Goal: Task Accomplishment & Management: Manage account settings

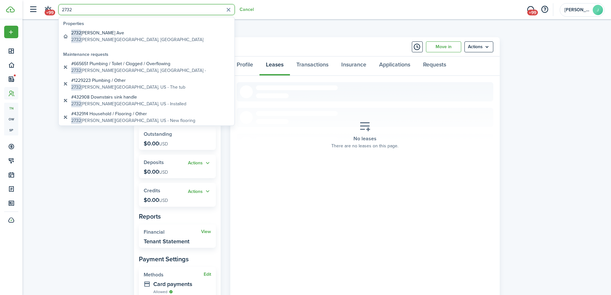
click at [103, 179] on div "Tenant RP [PERSON_NAME] [PHONE_NUMBER] [EMAIL_ADDRESS][DOMAIN_NAME] Outstanding…" at bounding box center [316, 188] width 589 height 309
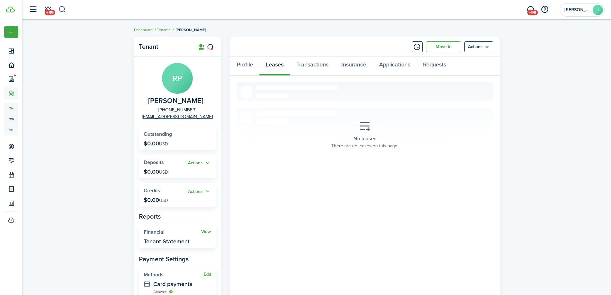
click at [59, 8] on button "button" at bounding box center [62, 9] width 8 height 11
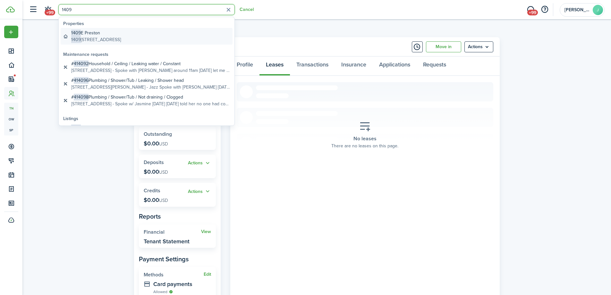
type input "1409"
click at [121, 31] on global-search-item-title "1409 E Preston" at bounding box center [96, 33] width 50 height 7
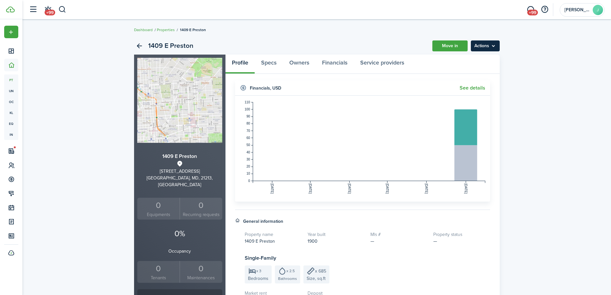
click at [493, 49] on menu-btn "Actions" at bounding box center [485, 45] width 29 height 11
drag, startPoint x: 493, startPoint y: 49, endPoint x: 481, endPoint y: 56, distance: 14.1
click at [481, 56] on body "Create New Dashboard Portfolio pt Properties un Units oc Occupancy Tracker New …" at bounding box center [305, 147] width 611 height 295
click at [481, 56] on panel-main-header "Profile Specs Owners Financials Service providers" at bounding box center [363, 64] width 274 height 19
click at [494, 44] on menu-btn "Actions" at bounding box center [485, 45] width 29 height 11
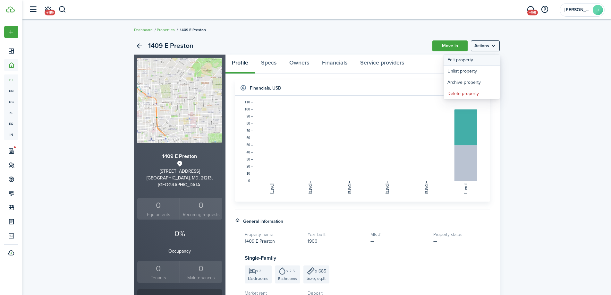
click at [473, 59] on link "Edit property" at bounding box center [472, 60] width 56 height 11
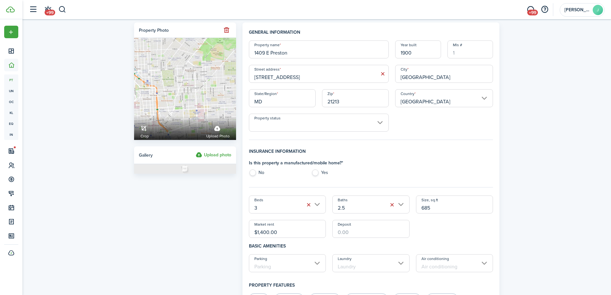
click at [264, 231] on input "$1,400.00" at bounding box center [287, 229] width 77 height 18
click at [258, 232] on input "$100.00" at bounding box center [287, 229] width 77 height 18
click at [260, 233] on input "$100.00" at bounding box center [287, 229] width 77 height 18
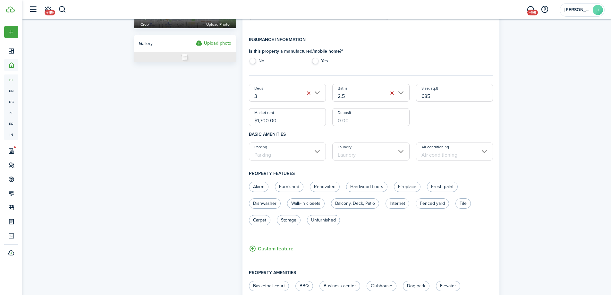
scroll to position [168, 0]
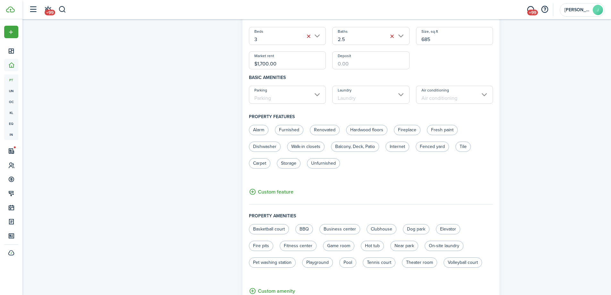
type input "$1,700.00"
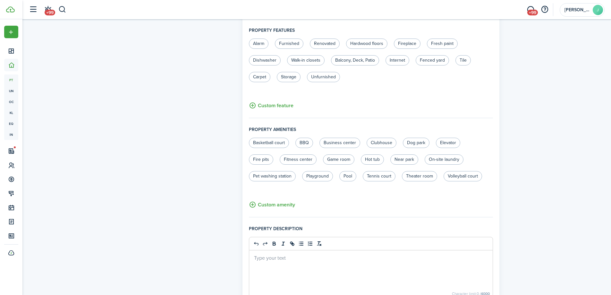
scroll to position [401, 0]
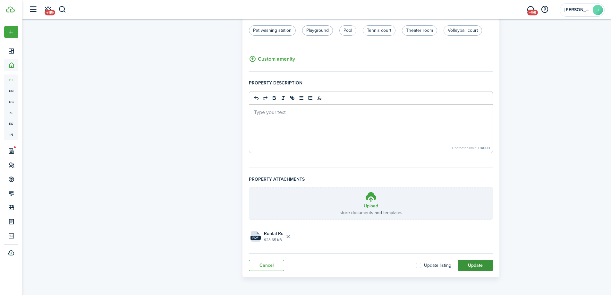
click at [489, 263] on button "Update" at bounding box center [475, 265] width 35 height 11
click at [419, 264] on label "Update listing" at bounding box center [433, 265] width 35 height 5
click at [416, 265] on input "Update listing" at bounding box center [416, 265] width 0 height 0
checkbox input "true"
click at [476, 266] on button "Update" at bounding box center [475, 265] width 35 height 11
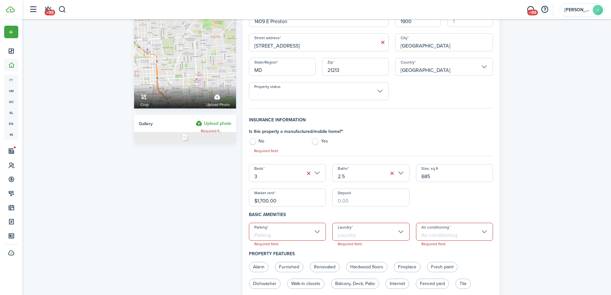
scroll to position [27, 0]
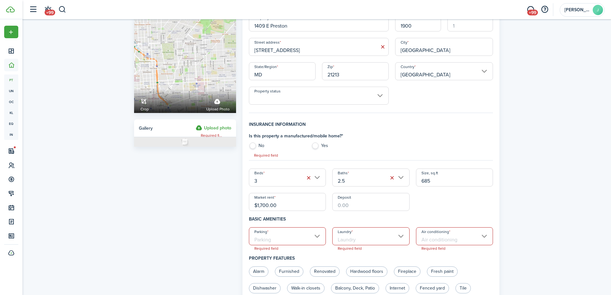
click at [317, 237] on input "Parking" at bounding box center [287, 236] width 77 height 18
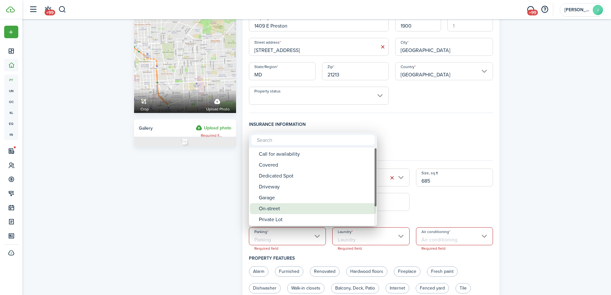
click at [309, 207] on div "On-street" at bounding box center [316, 208] width 114 height 11
type input "On-street"
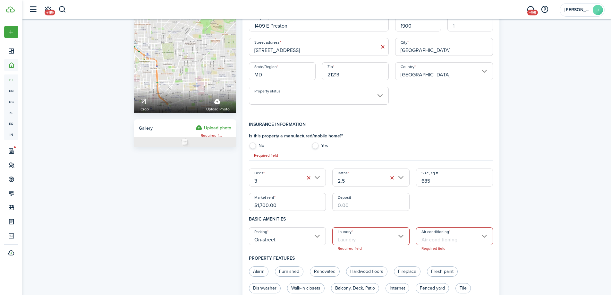
click at [363, 239] on input "Laundry" at bounding box center [370, 236] width 77 height 18
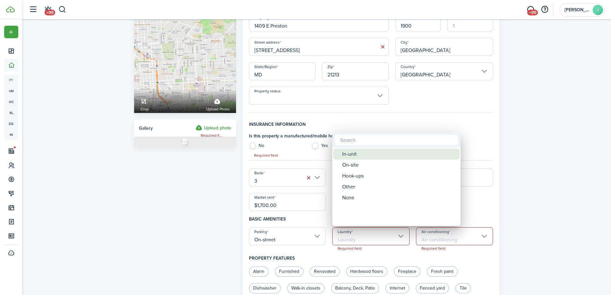
click at [366, 154] on div "In-unit" at bounding box center [399, 154] width 114 height 11
type input "In-unit"
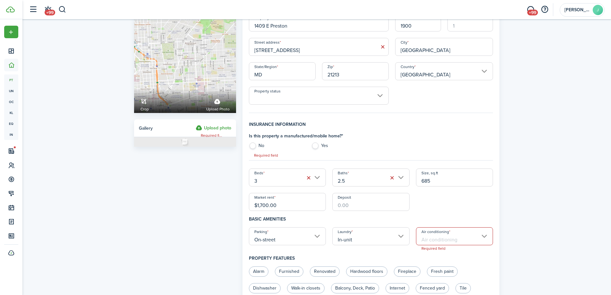
click at [439, 241] on input "Air conditioning" at bounding box center [454, 236] width 77 height 18
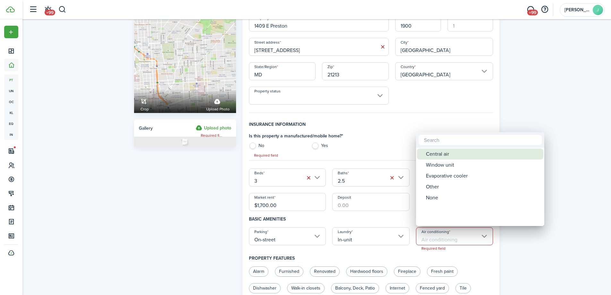
click at [432, 155] on div "Central air" at bounding box center [483, 154] width 114 height 11
type input "Central air"
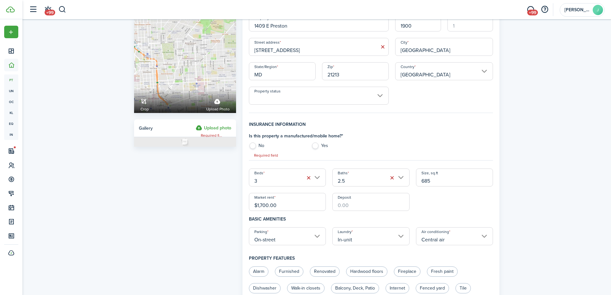
click at [256, 148] on label "No" at bounding box center [277, 147] width 56 height 10
radio input "true"
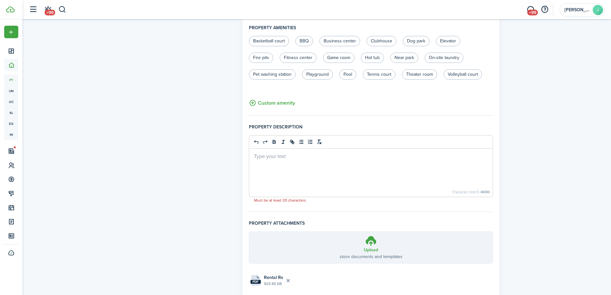
scroll to position [221, 0]
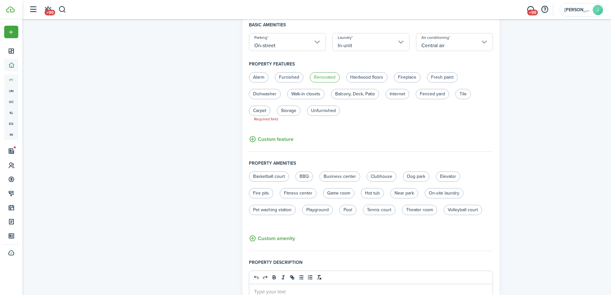
click at [329, 77] on label "Renovated" at bounding box center [325, 77] width 30 height 10
radio input "true"
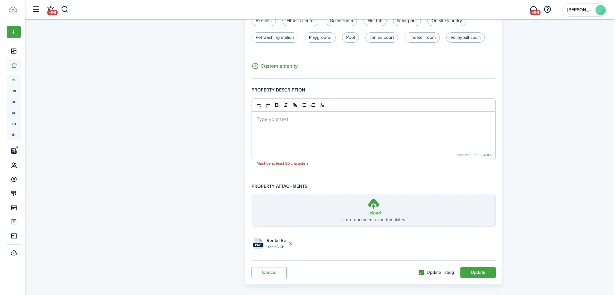
scroll to position [401, 0]
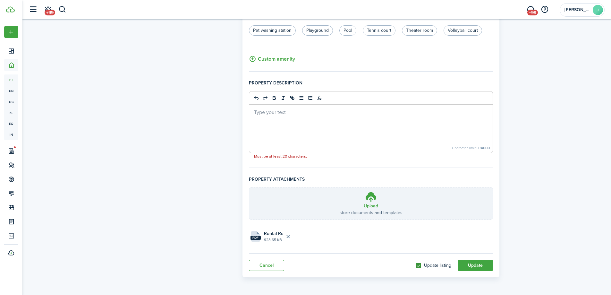
click at [354, 131] on div at bounding box center [371, 129] width 244 height 48
click at [265, 263] on link "Cancel" at bounding box center [266, 265] width 35 height 11
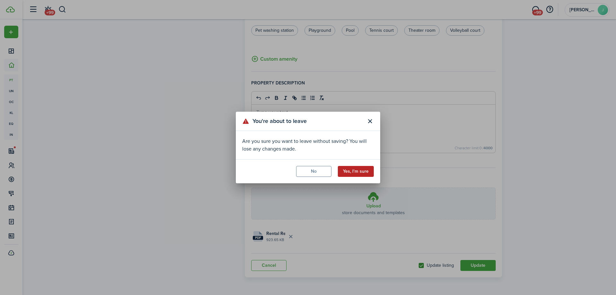
drag, startPoint x: 369, startPoint y: 179, endPoint x: 363, endPoint y: 172, distance: 8.6
click at [363, 172] on modal-footer "No Yes, I'm sure" at bounding box center [308, 171] width 144 height 24
click at [363, 172] on button "Yes, I'm sure" at bounding box center [356, 171] width 36 height 11
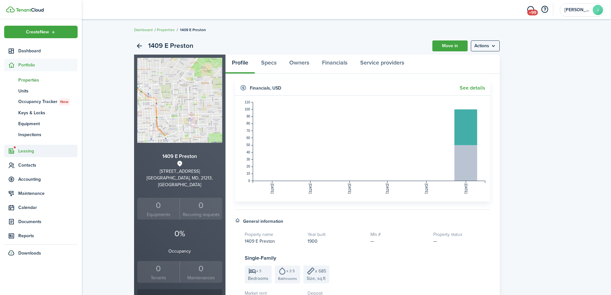
click at [31, 152] on span "Leasing" at bounding box center [47, 151] width 59 height 7
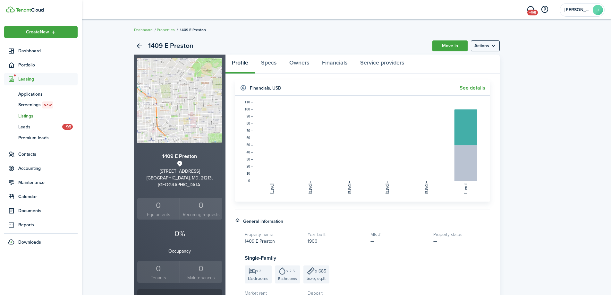
click at [28, 114] on span "Listings" at bounding box center [47, 116] width 59 height 7
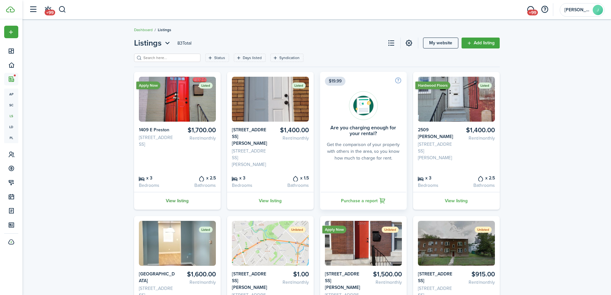
click at [173, 192] on link "View listing" at bounding box center [177, 201] width 87 height 18
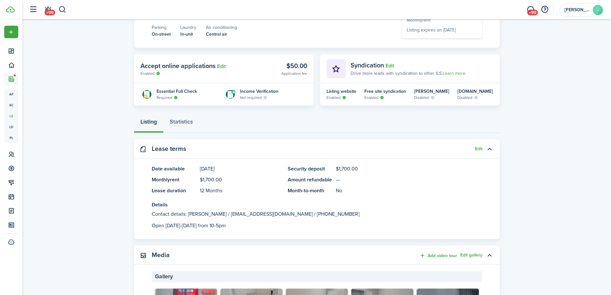
scroll to position [116, 0]
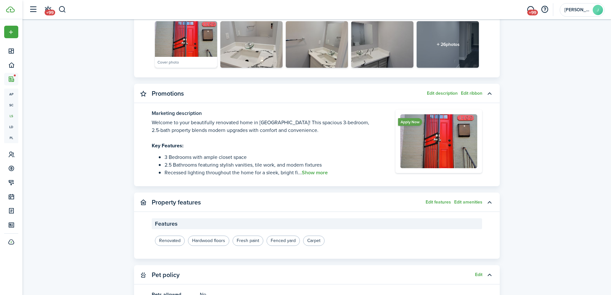
scroll to position [405, 0]
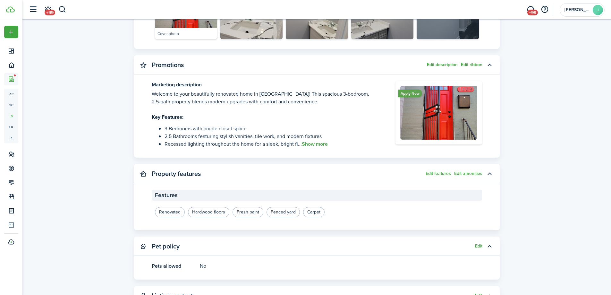
click at [344, 101] on p "Welcome to your beautifully renovated home in [GEOGRAPHIC_DATA]! This spacious …" at bounding box center [264, 97] width 225 height 15
click at [319, 145] on button "Show more" at bounding box center [315, 144] width 26 height 6
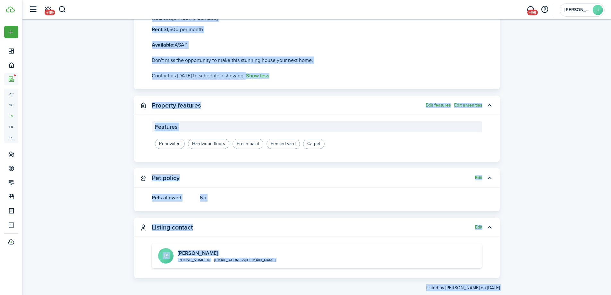
scroll to position [708, 0]
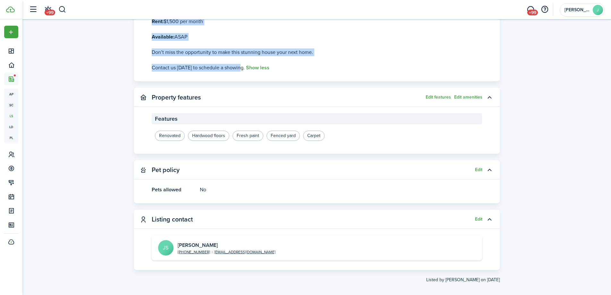
drag, startPoint x: 149, startPoint y: 82, endPoint x: 242, endPoint y: 56, distance: 97.0
copy see-more "Welcome to your beautifully renovated home in [GEOGRAPHIC_DATA]! This spacious …"
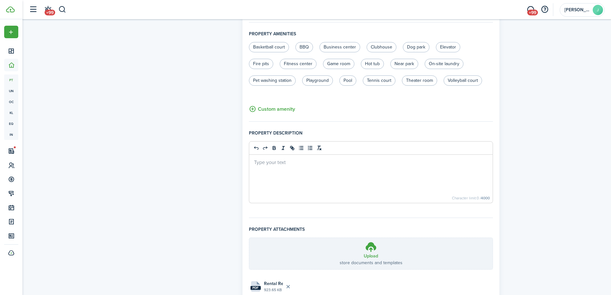
scroll to position [355, 0]
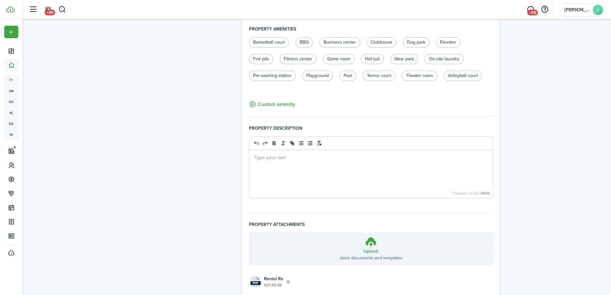
click at [352, 157] on p at bounding box center [371, 157] width 234 height 7
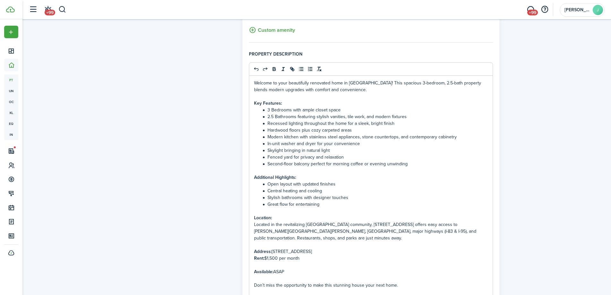
scroll to position [580, 0]
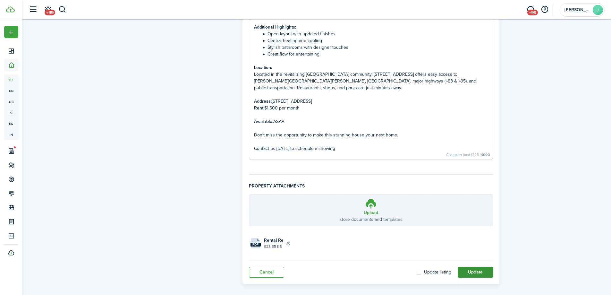
click at [470, 267] on button "Update" at bounding box center [475, 272] width 35 height 11
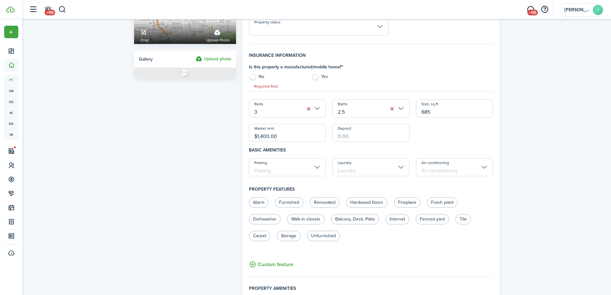
scroll to position [93, 0]
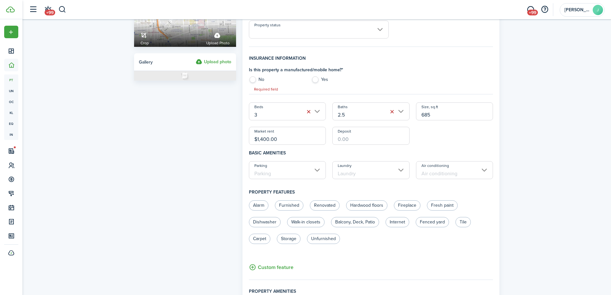
click at [257, 79] on label "No" at bounding box center [277, 81] width 56 height 10
radio input "true"
click at [304, 167] on input "Parking" at bounding box center [287, 170] width 77 height 18
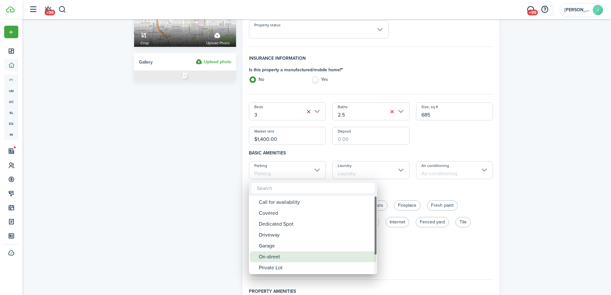
click at [284, 254] on div "On-street" at bounding box center [316, 256] width 114 height 11
type input "On-street"
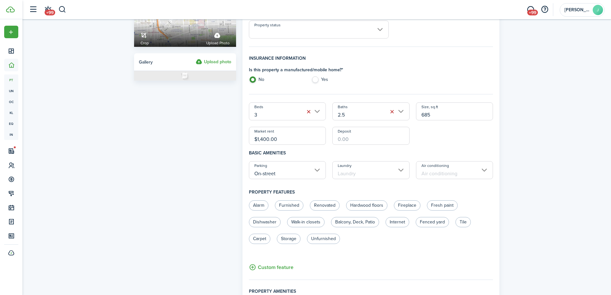
click at [366, 173] on input "Laundry" at bounding box center [370, 170] width 77 height 18
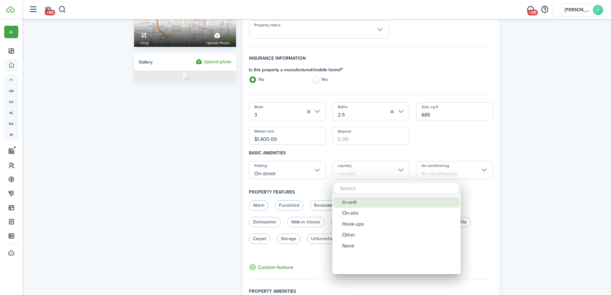
click at [349, 205] on div "In-unit" at bounding box center [399, 202] width 114 height 11
type input "In-unit"
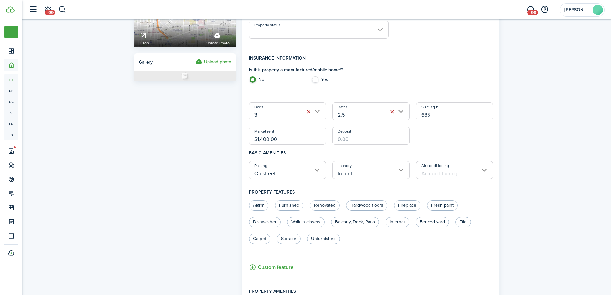
click at [446, 163] on input "Air conditioning" at bounding box center [454, 170] width 77 height 18
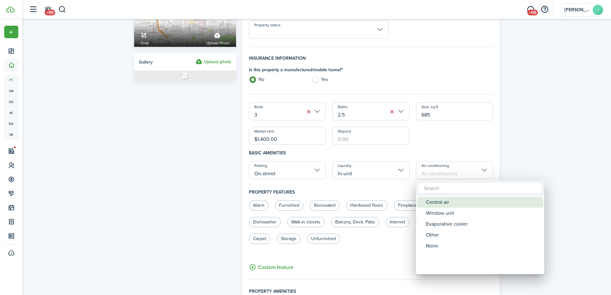
click at [438, 204] on div "Central air" at bounding box center [483, 202] width 114 height 11
type input "Central air"
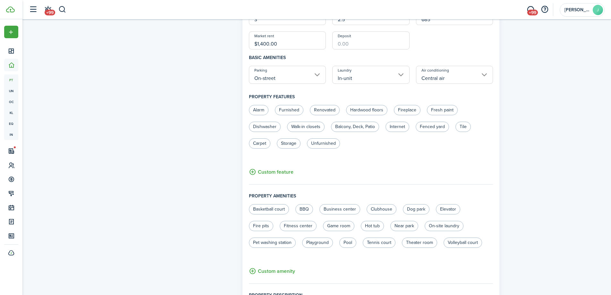
scroll to position [244, 0]
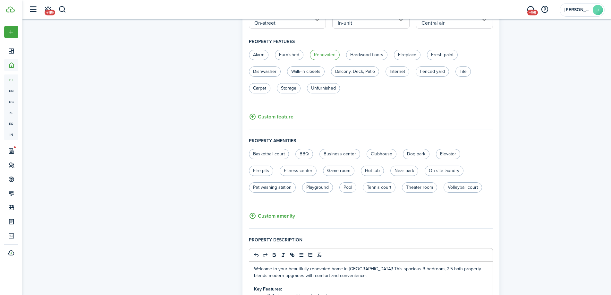
click at [315, 54] on label "Renovated" at bounding box center [325, 55] width 30 height 10
radio input "true"
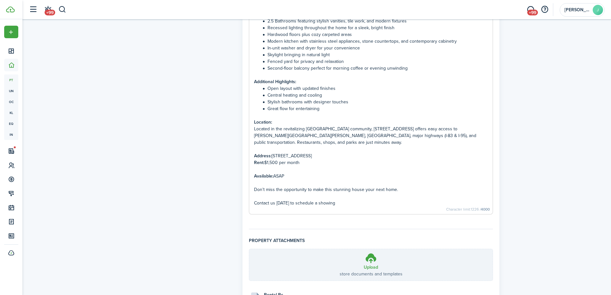
scroll to position [580, 0]
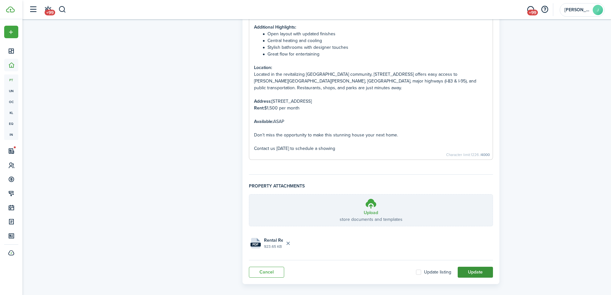
click at [480, 268] on button "Update" at bounding box center [475, 272] width 35 height 11
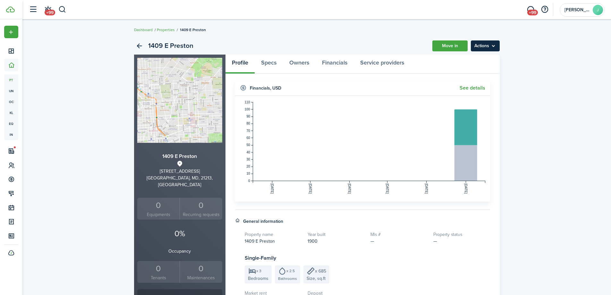
click at [490, 46] on menu-btn "Actions" at bounding box center [485, 45] width 29 height 11
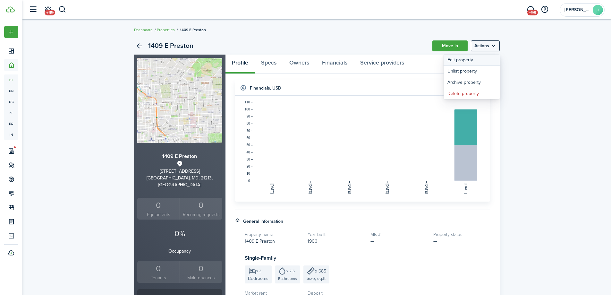
click at [467, 57] on link "Edit property" at bounding box center [472, 60] width 56 height 11
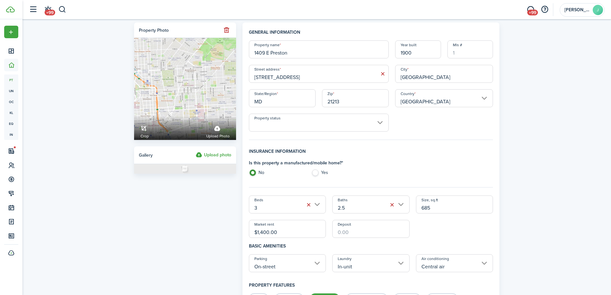
click at [264, 232] on input "$1,400.00" at bounding box center [287, 229] width 77 height 18
type input "$1,700.00"
click at [346, 236] on input "Deposit" at bounding box center [370, 229] width 77 height 18
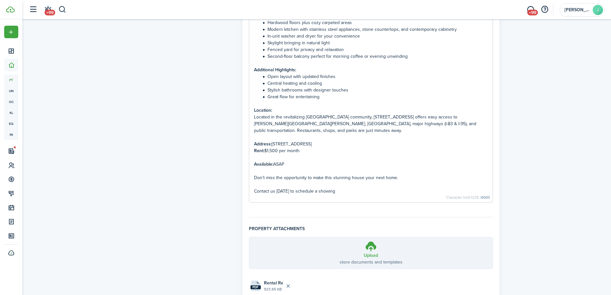
scroll to position [580, 0]
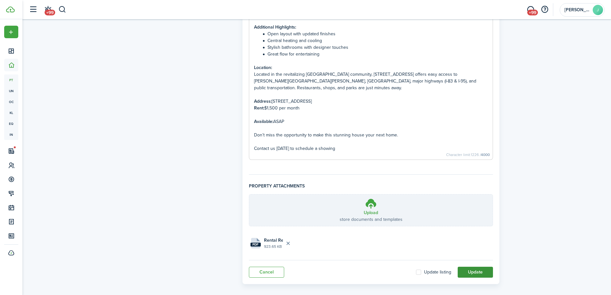
type input "$1,700.00"
click at [490, 271] on button "Update" at bounding box center [475, 272] width 35 height 11
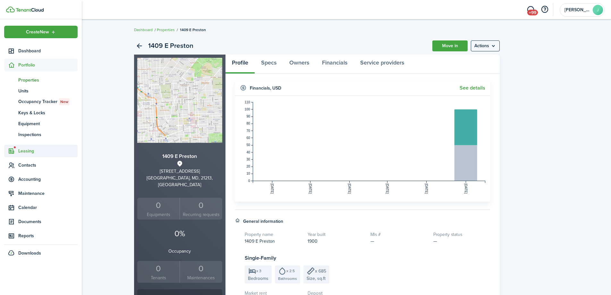
click at [26, 149] on span "Leasing" at bounding box center [47, 151] width 59 height 7
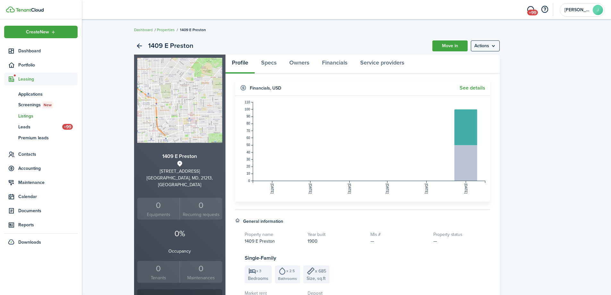
click at [23, 115] on span "Listings" at bounding box center [47, 116] width 59 height 7
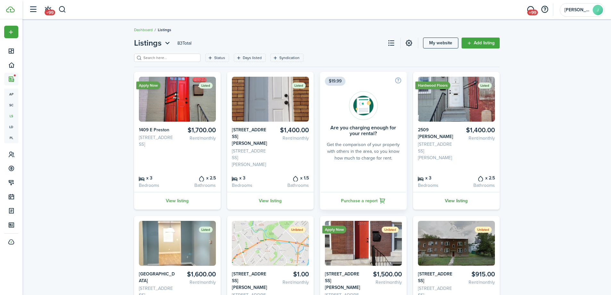
click at [453, 192] on link "View listing" at bounding box center [456, 201] width 87 height 18
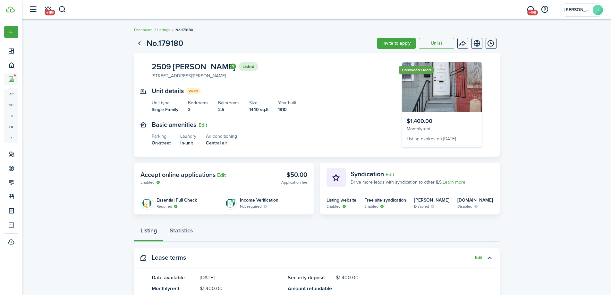
click at [475, 254] on panel-main-header "Lease terms Edit" at bounding box center [317, 257] width 366 height 19
click at [478, 257] on button "Edit" at bounding box center [478, 257] width 7 height 5
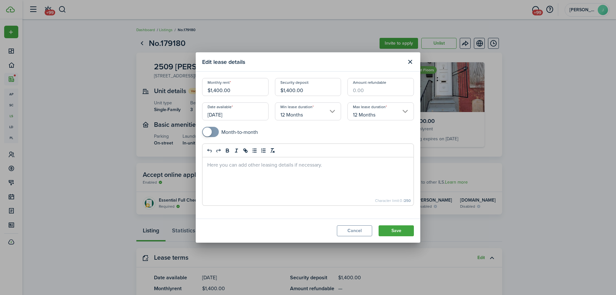
click at [290, 90] on input "$1,400.00" at bounding box center [308, 87] width 66 height 18
type input "$1,500.00"
click at [217, 90] on input "$1,400.00" at bounding box center [235, 87] width 66 height 18
type input "$1,500.00"
click at [390, 229] on button "Save" at bounding box center [396, 230] width 35 height 11
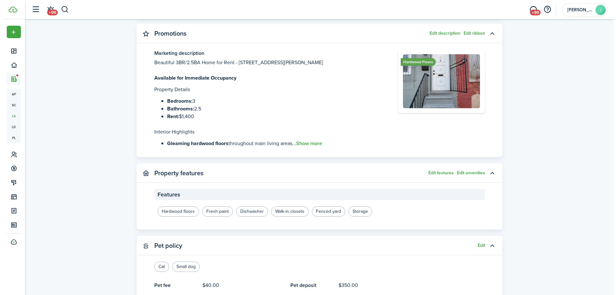
scroll to position [424, 0]
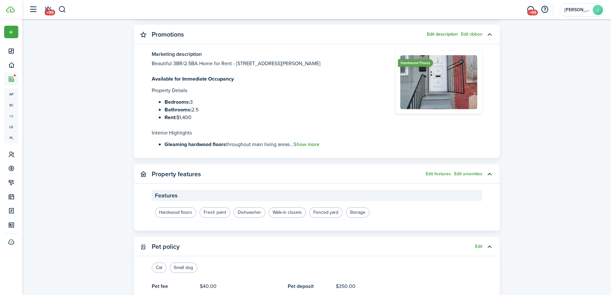
click at [444, 34] on button "Edit description" at bounding box center [442, 34] width 31 height 5
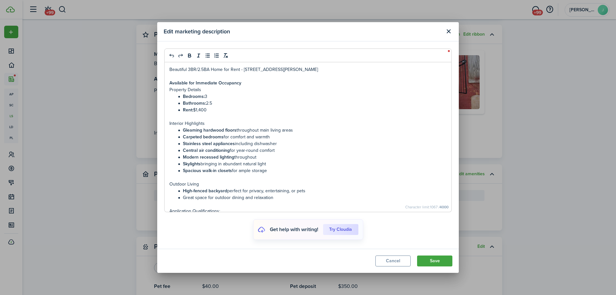
click at [201, 111] on li "Rent: $1,400" at bounding box center [311, 110] width 271 height 7
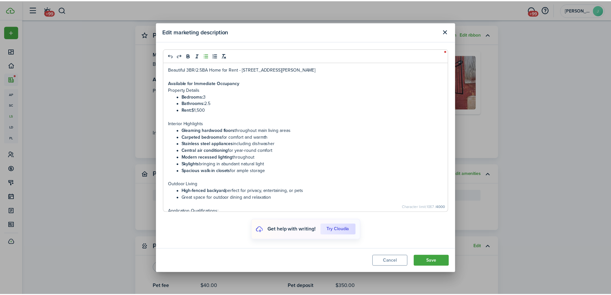
scroll to position [84, 0]
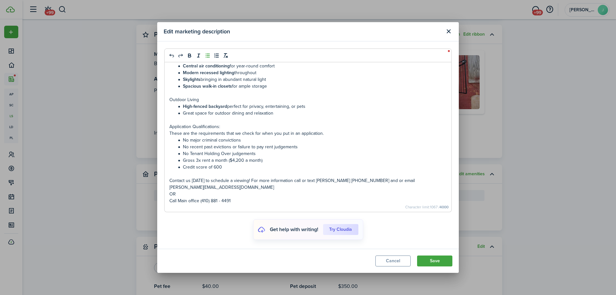
click at [238, 161] on li "Gross 3x rent a month ($4,200 a month)" at bounding box center [311, 160] width 271 height 7
click at [431, 258] on button "Save" at bounding box center [434, 260] width 35 height 11
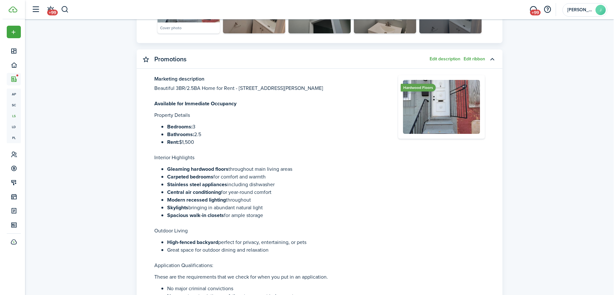
scroll to position [398, 0]
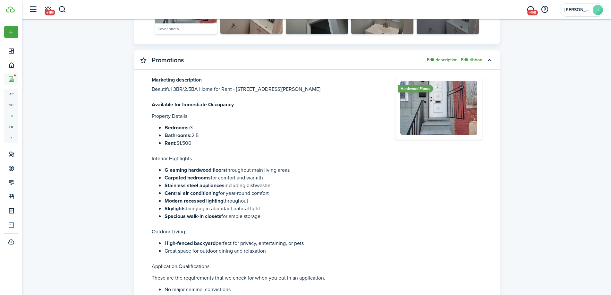
click at [437, 59] on button "Edit description" at bounding box center [442, 59] width 31 height 5
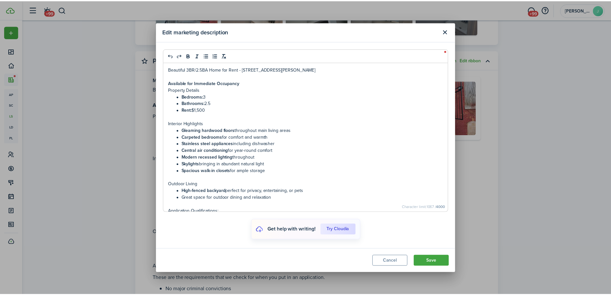
scroll to position [84, 0]
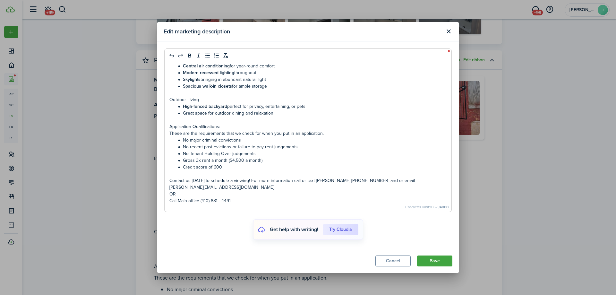
click at [252, 164] on li "Credit score of 600" at bounding box center [311, 167] width 271 height 7
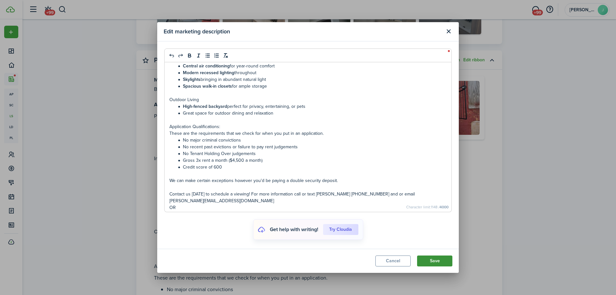
click at [440, 266] on button "Save" at bounding box center [434, 260] width 35 height 11
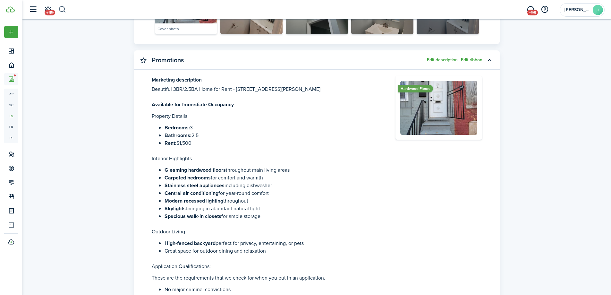
click at [64, 9] on button "button" at bounding box center [62, 9] width 8 height 11
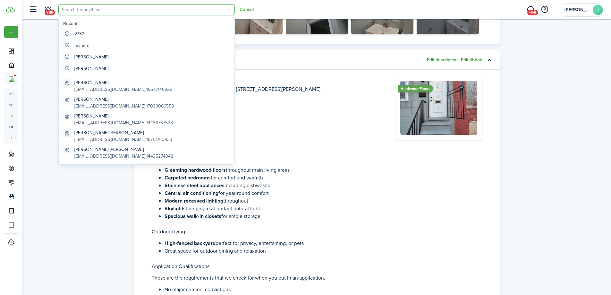
scroll to position [0, 0]
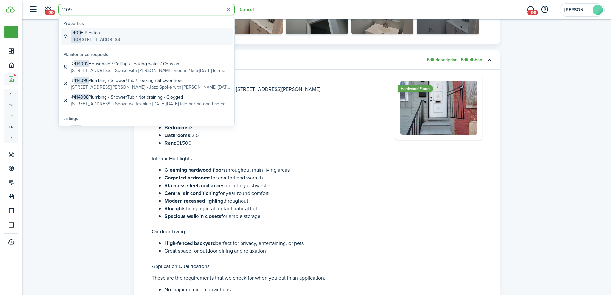
type input "1409"
click at [92, 35] on global-search-item-title "1409 E Preston" at bounding box center [96, 33] width 50 height 7
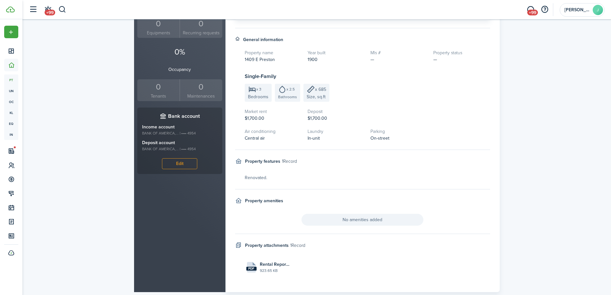
scroll to position [171, 0]
